Goal: Find contact information: Find contact information

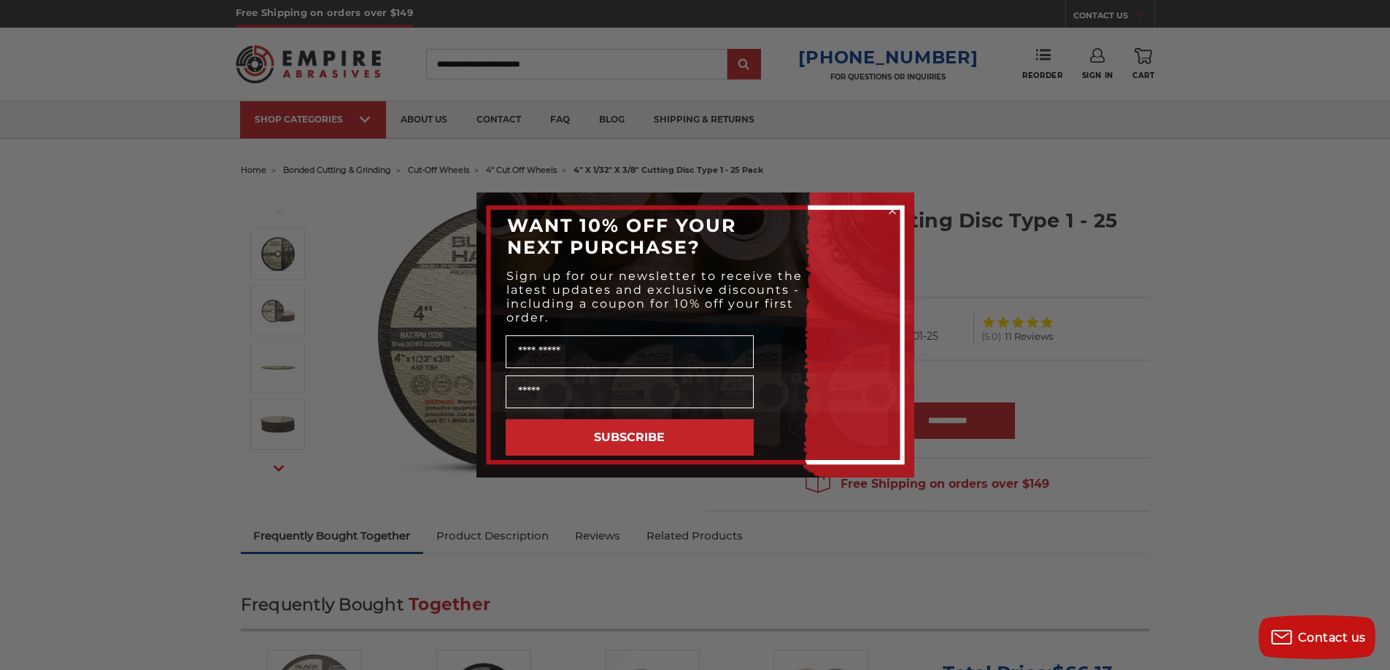
click at [889, 212] on circle "Close dialog" at bounding box center [892, 211] width 14 height 14
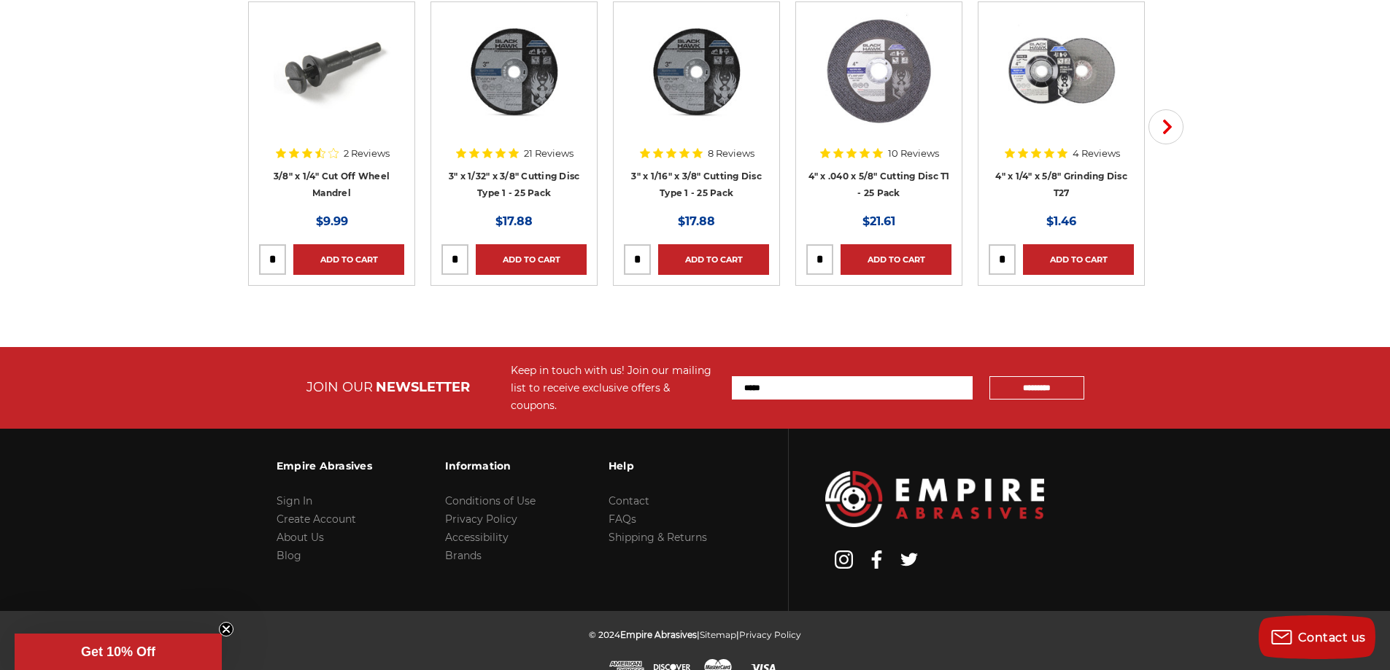
scroll to position [4687, 0]
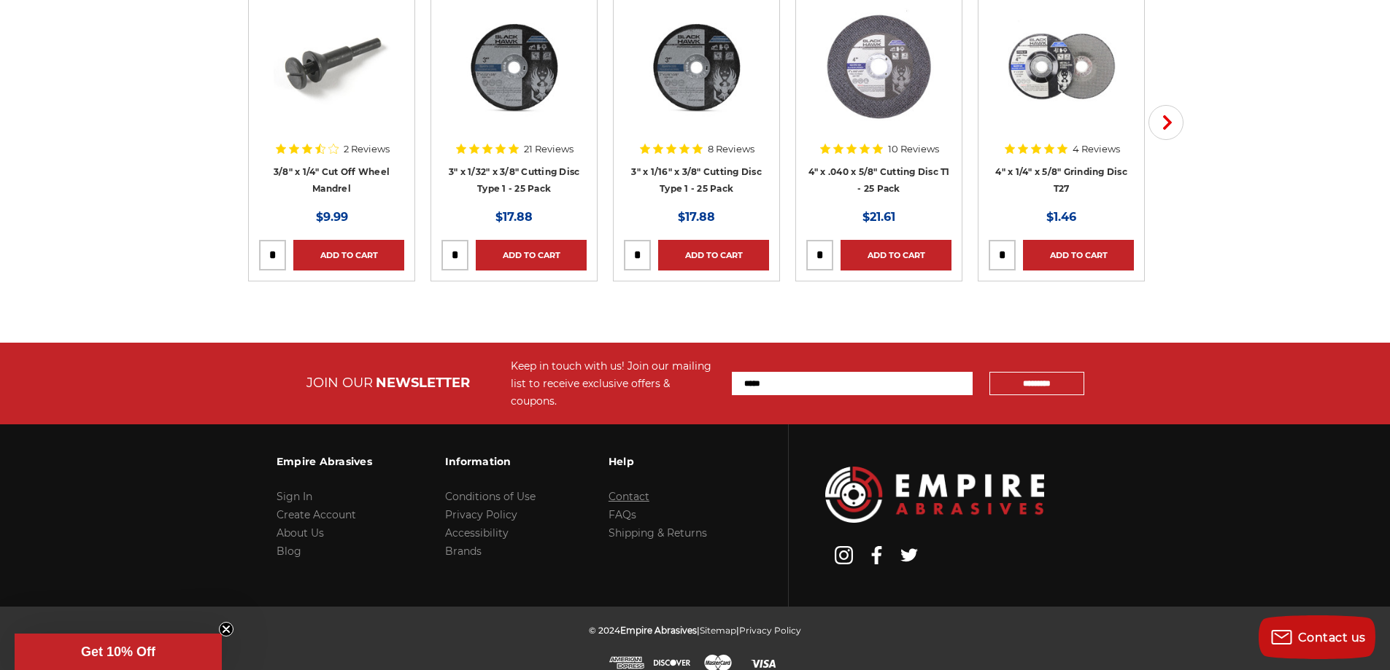
click at [618, 490] on link "Contact" at bounding box center [628, 496] width 41 height 13
